Goal: Task Accomplishment & Management: Complete application form

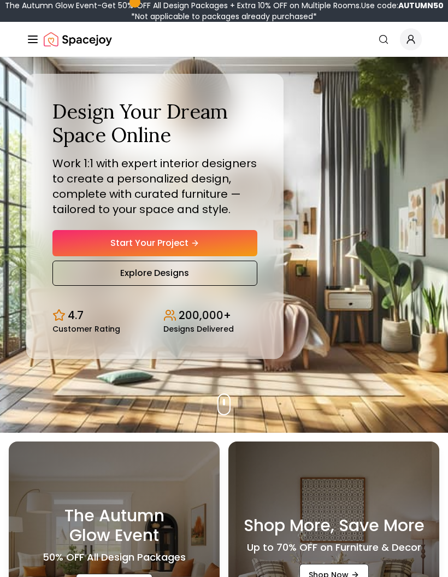
scroll to position [57, 0]
click at [222, 256] on link "Start Your Project" at bounding box center [154, 243] width 205 height 26
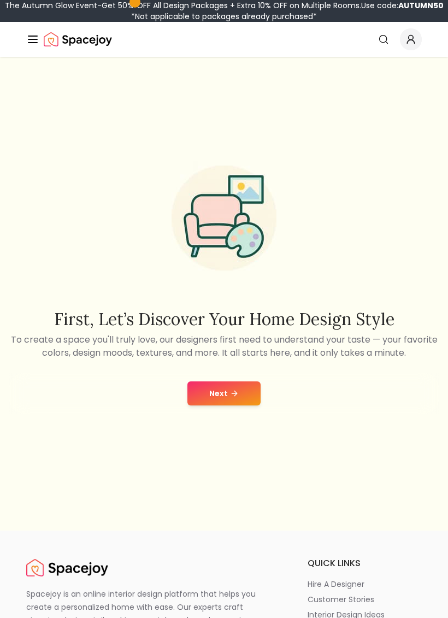
scroll to position [21, 0]
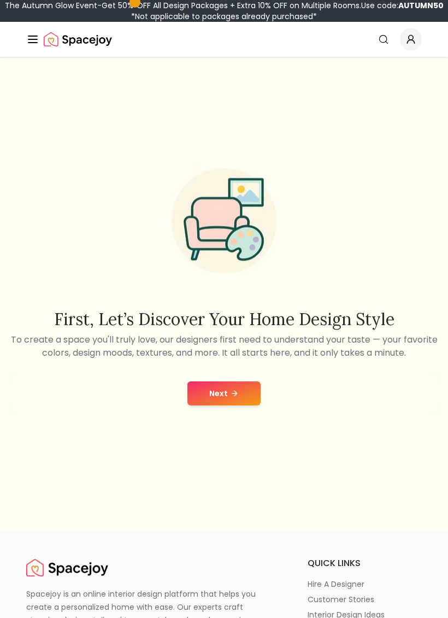
click at [243, 405] on button "Next" at bounding box center [223, 394] width 73 height 24
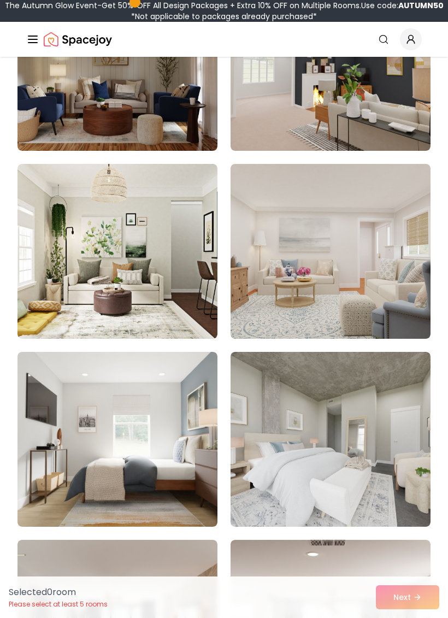
scroll to position [640, 0]
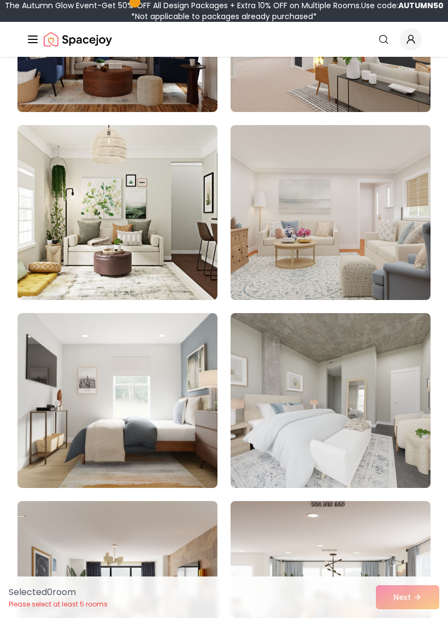
click at [178, 245] on img at bounding box center [117, 212] width 200 height 175
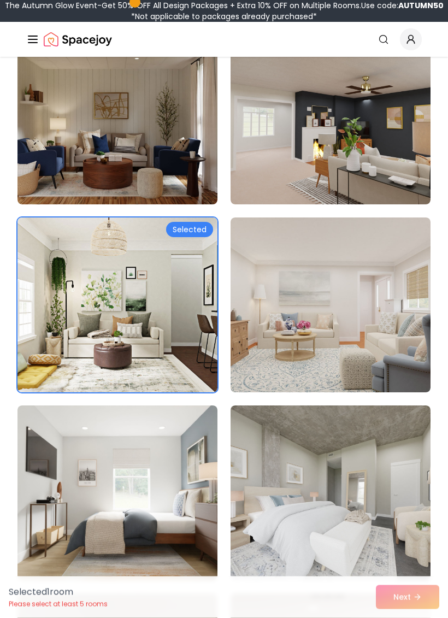
scroll to position [548, 0]
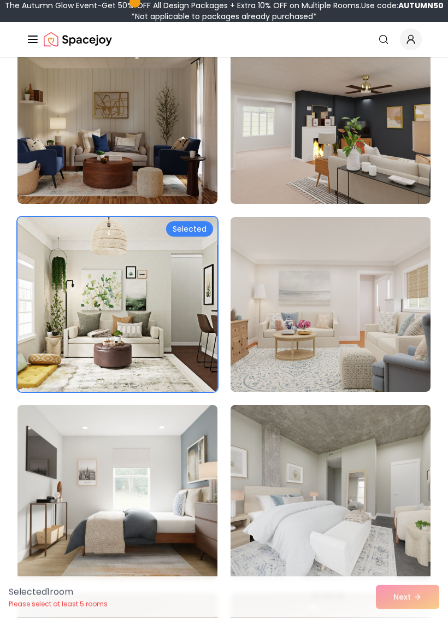
click at [405, 602] on div "Selected 1 room Please select at least 5 rooms Next" at bounding box center [224, 598] width 448 height 42
click at [399, 596] on div "Selected 1 room Please select at least 5 rooms Next" at bounding box center [224, 598] width 448 height 42
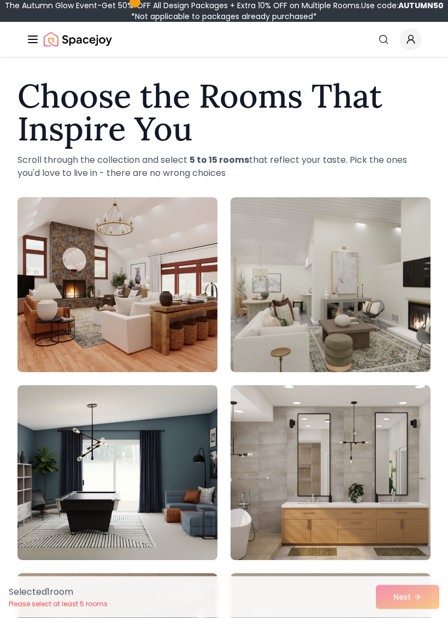
scroll to position [0, 0]
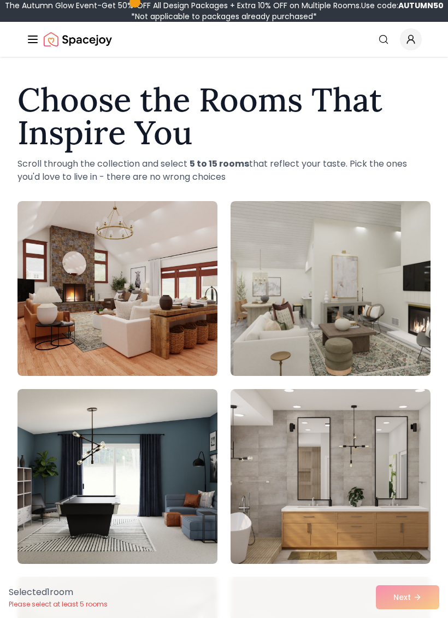
click at [371, 346] on img at bounding box center [331, 288] width 200 height 175
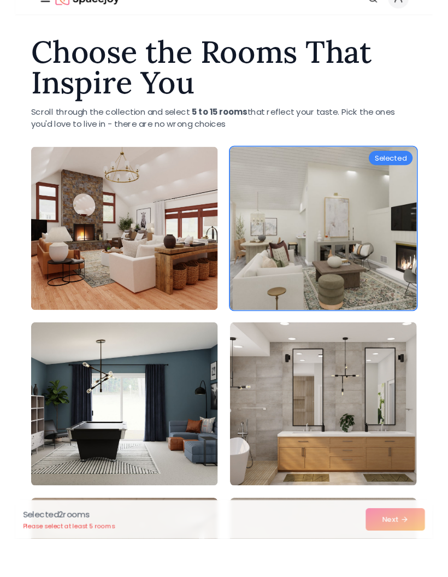
scroll to position [44, 0]
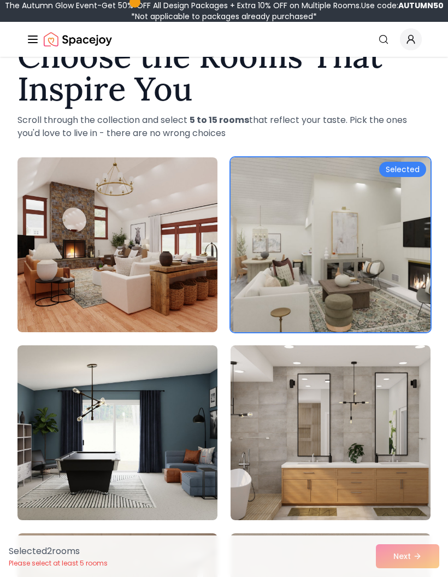
click at [332, 472] on img at bounding box center [331, 432] width 200 height 175
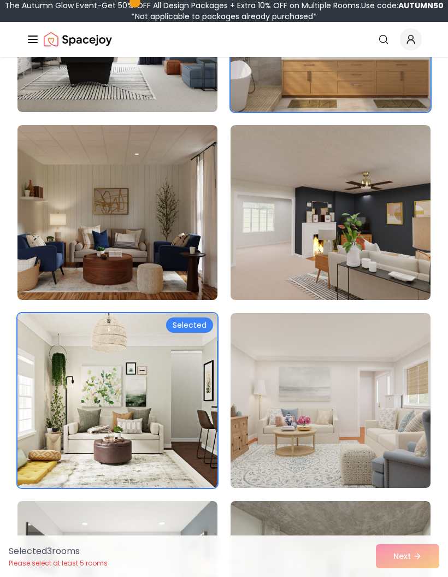
click at [345, 271] on img at bounding box center [331, 212] width 200 height 175
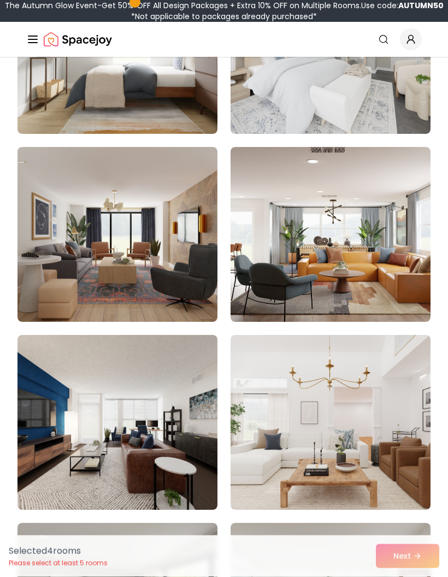
scroll to position [995, 0]
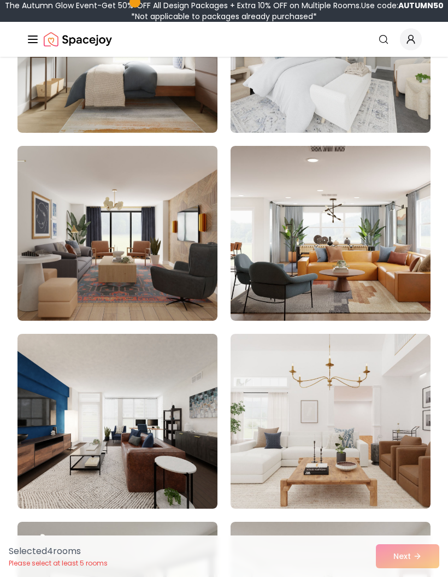
click at [161, 277] on img at bounding box center [117, 233] width 200 height 175
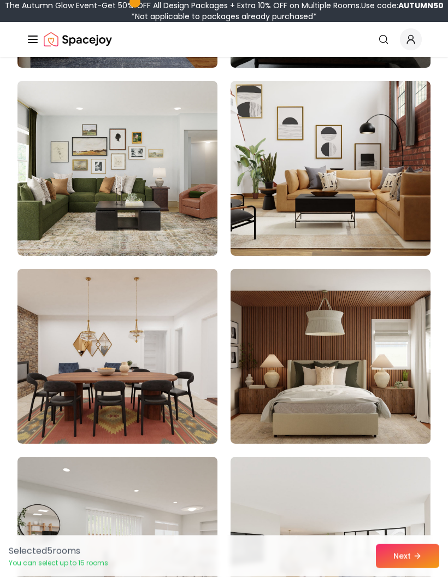
scroll to position [2752, 0]
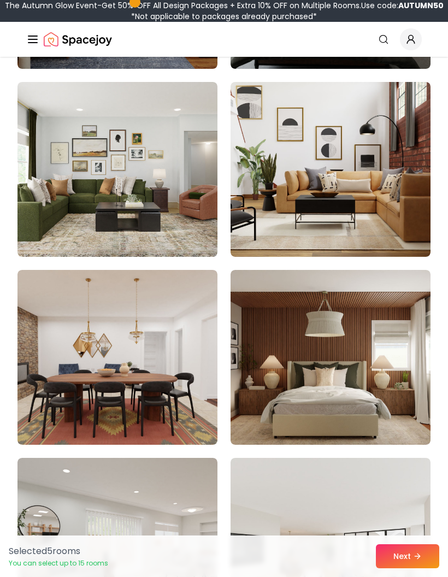
click at [312, 218] on img at bounding box center [331, 169] width 200 height 175
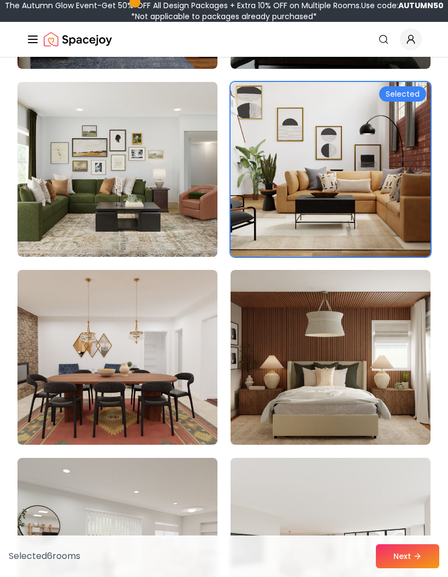
click at [379, 568] on button "Next" at bounding box center [407, 556] width 63 height 24
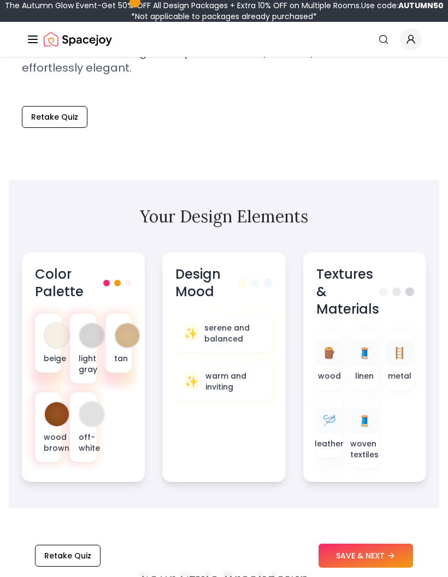
scroll to position [419, 0]
click at [86, 404] on div at bounding box center [92, 414] width 24 height 24
click at [52, 347] on div at bounding box center [57, 336] width 24 height 24
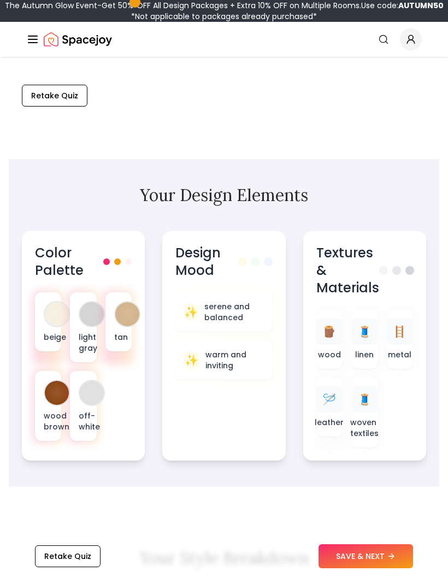
scroll to position [458, 0]
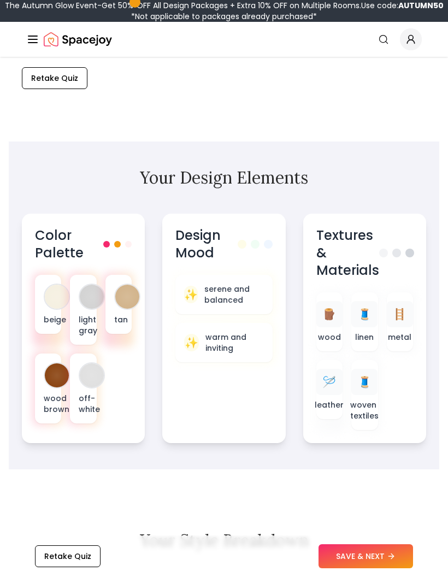
click at [81, 331] on p "light gray" at bounding box center [83, 325] width 9 height 22
click at [237, 296] on p "serene and balanced" at bounding box center [233, 295] width 59 height 22
click at [238, 347] on p "warm and inviting" at bounding box center [235, 343] width 58 height 22
click at [242, 300] on p "serene and balanced" at bounding box center [233, 295] width 59 height 22
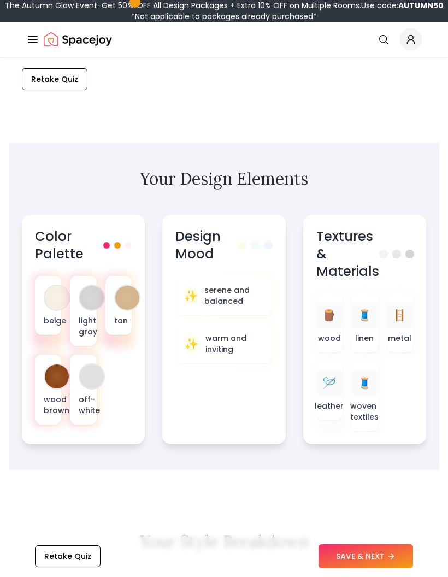
scroll to position [459, 0]
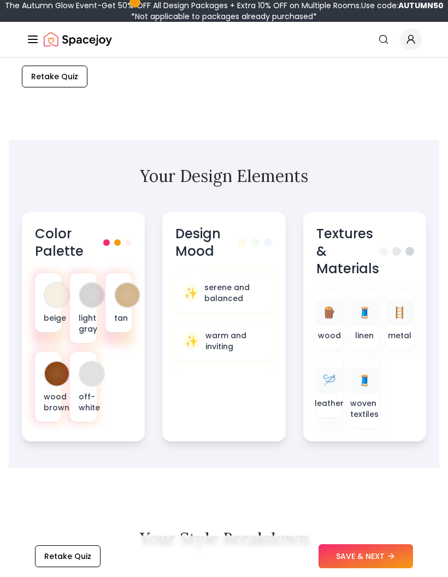
click at [403, 339] on p "metal" at bounding box center [400, 335] width 24 height 11
click at [364, 383] on span "🧵" at bounding box center [365, 380] width 14 height 15
click at [405, 335] on p "metal" at bounding box center [400, 335] width 24 height 11
click at [326, 322] on div "🪵" at bounding box center [329, 313] width 26 height 26
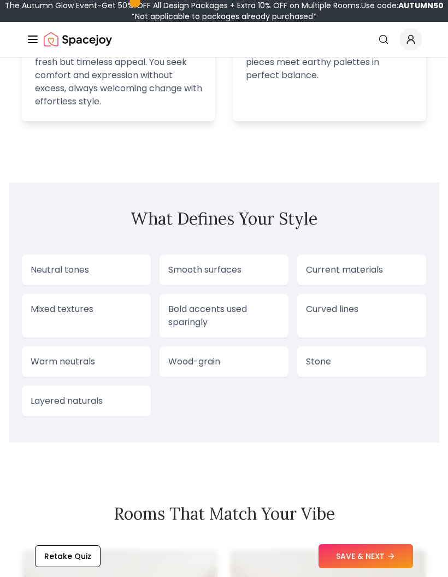
scroll to position [1115, 0]
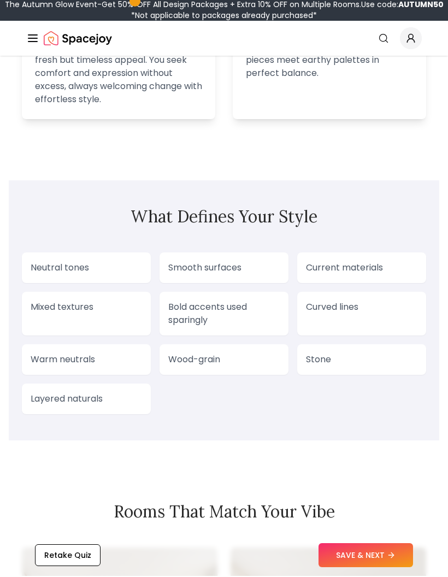
click at [111, 269] on p "Neutral tones" at bounding box center [87, 268] width 112 height 13
click at [98, 270] on p "Neutral tones" at bounding box center [87, 268] width 112 height 13
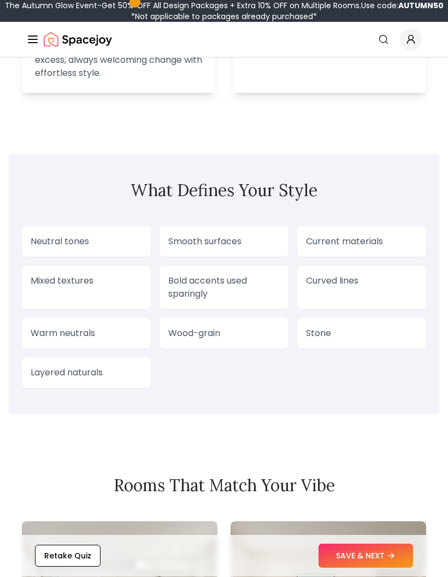
scroll to position [1145, 0]
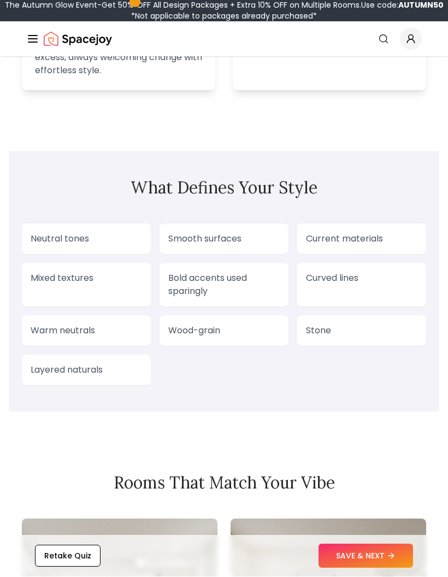
click at [107, 253] on div "Neutral tones" at bounding box center [86, 239] width 129 height 31
click at [104, 250] on div "Neutral tones" at bounding box center [86, 239] width 129 height 31
click at [101, 296] on div "Mixed textures" at bounding box center [86, 285] width 129 height 44
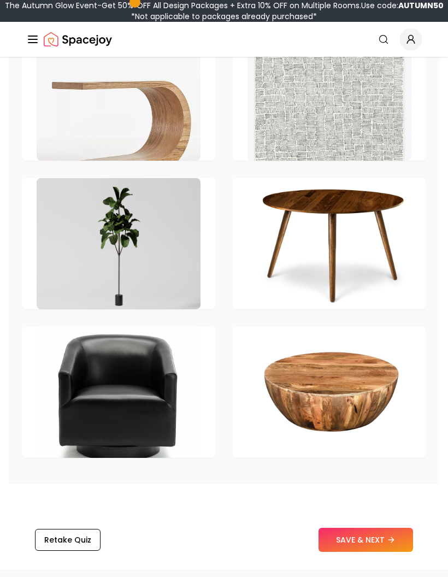
scroll to position [2151, 0]
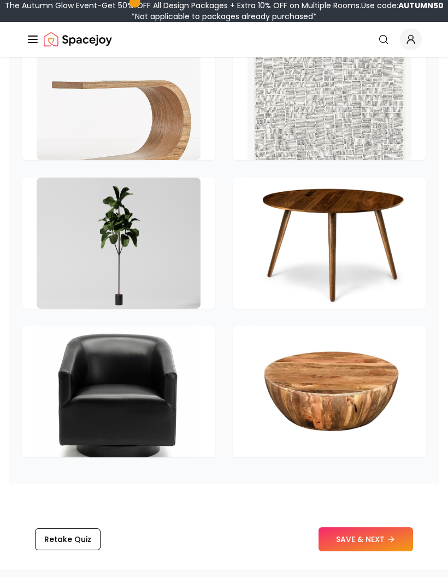
click at [126, 259] on img at bounding box center [119, 243] width 164 height 131
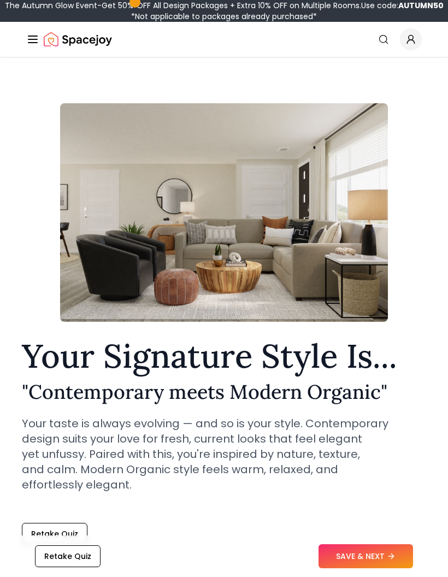
scroll to position [13, 0]
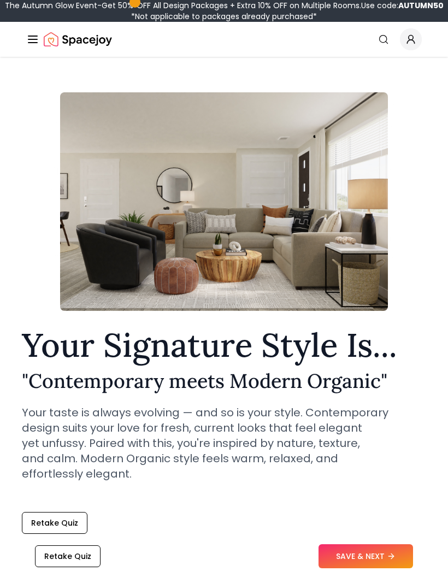
click at [329, 99] on img at bounding box center [224, 201] width 328 height 219
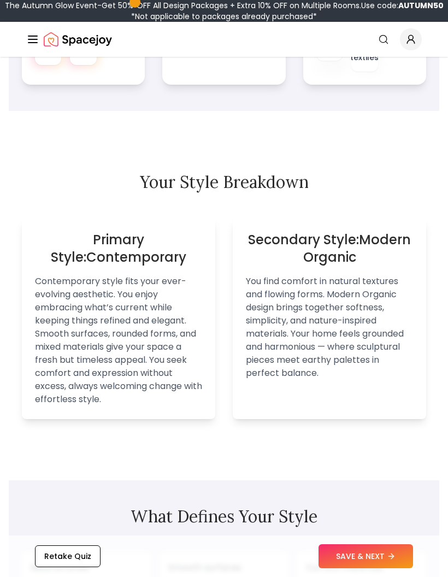
scroll to position [860, 0]
